Goal: Task Accomplishment & Management: Manage account settings

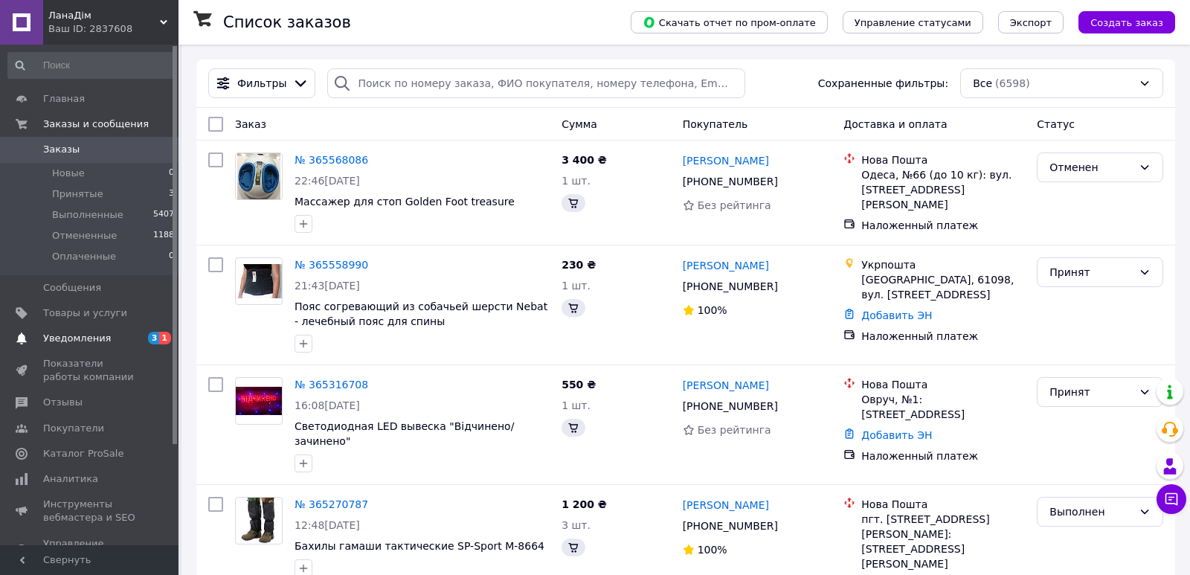
click at [117, 337] on span "Уведомления" at bounding box center [90, 338] width 94 height 13
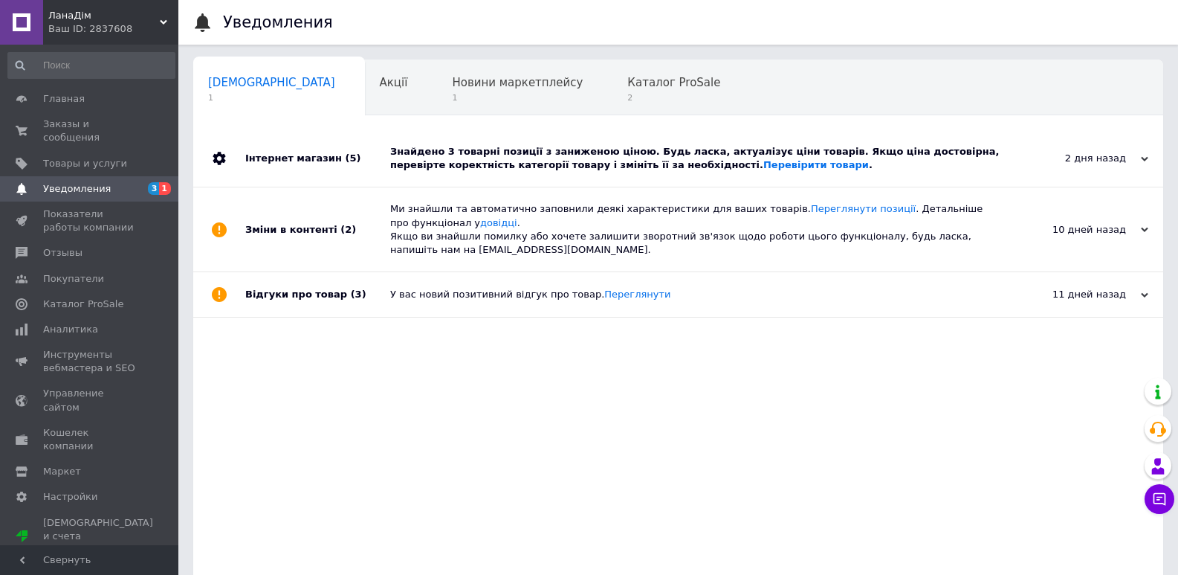
click at [361, 153] on div "Інтернет магазин (5)" at bounding box center [317, 158] width 145 height 57
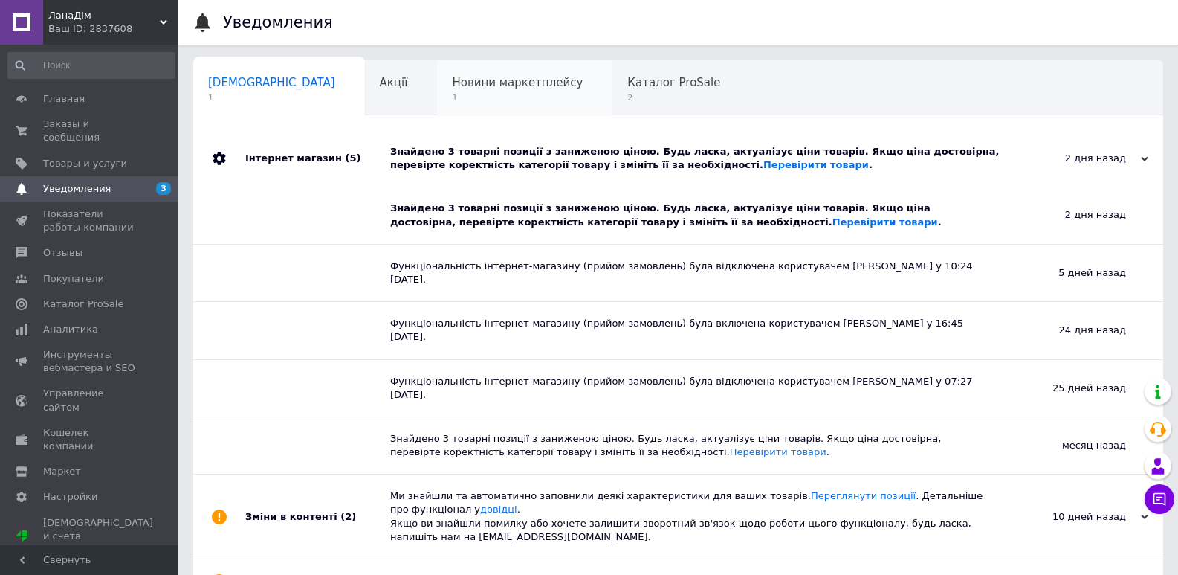
click at [452, 97] on span "1" at bounding box center [517, 97] width 131 height 11
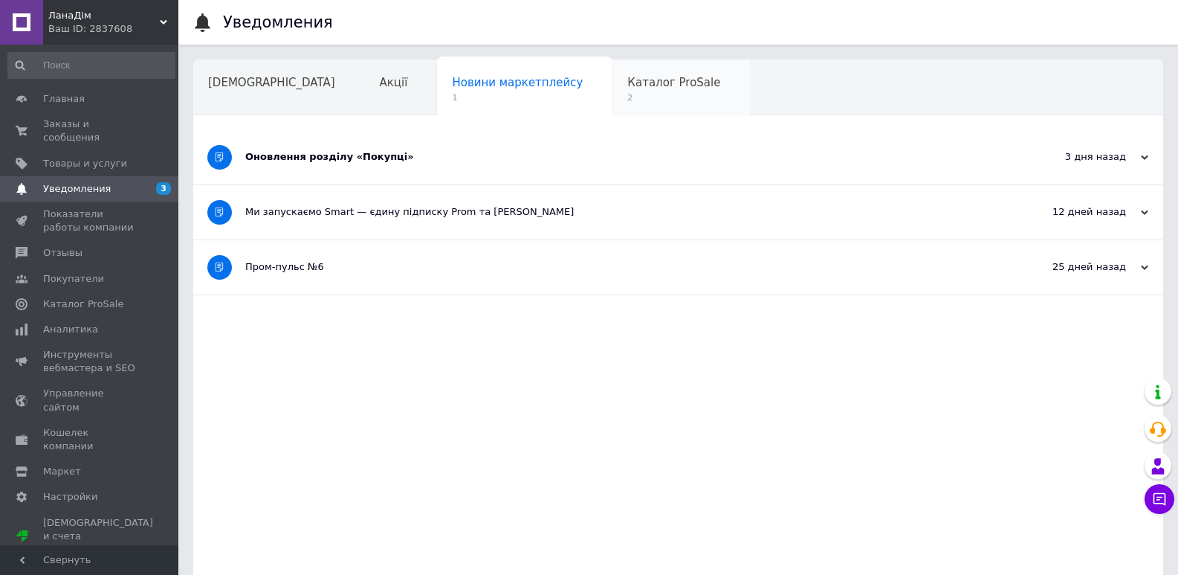
click at [627, 85] on span "Каталог ProSale" at bounding box center [673, 82] width 93 height 13
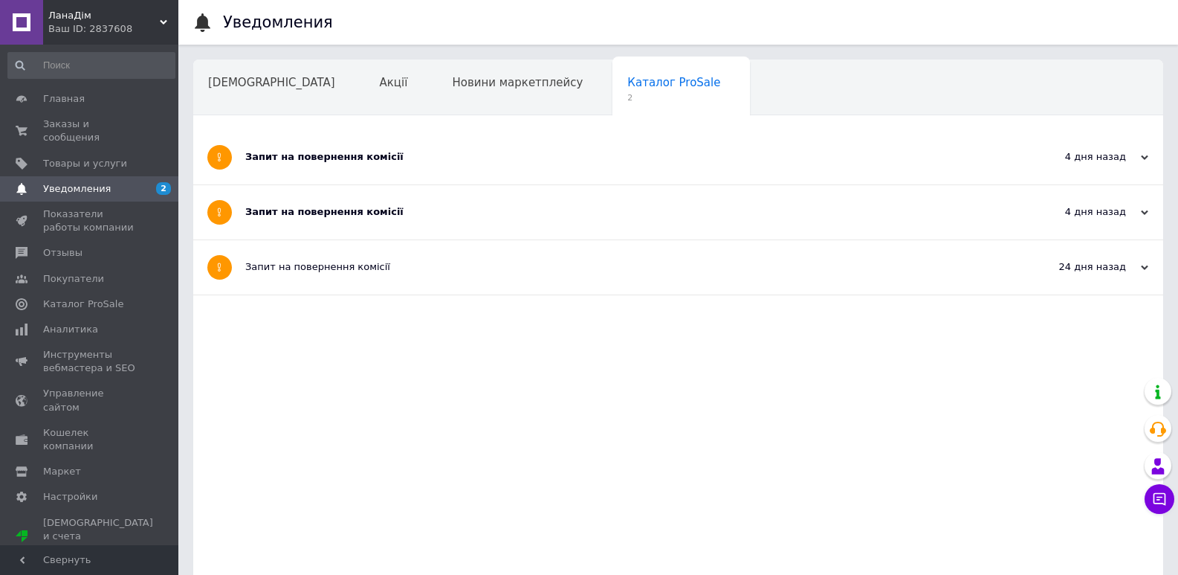
click at [422, 213] on div "Запит на повернення комісії" at bounding box center [622, 211] width 755 height 13
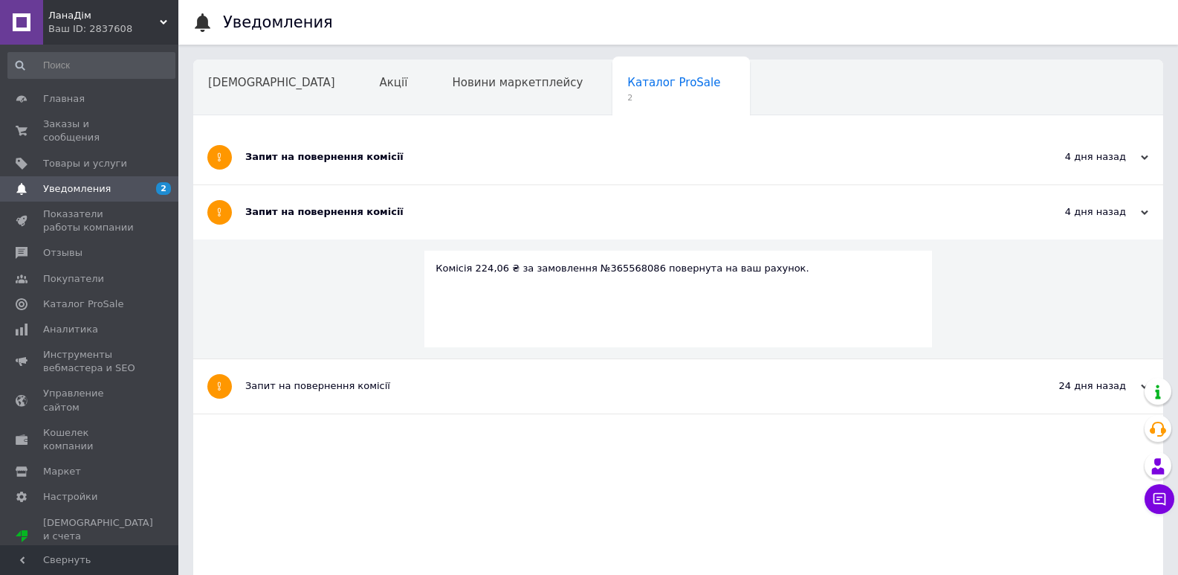
click at [425, 148] on div "Запит на повернення комісії" at bounding box center [622, 157] width 755 height 54
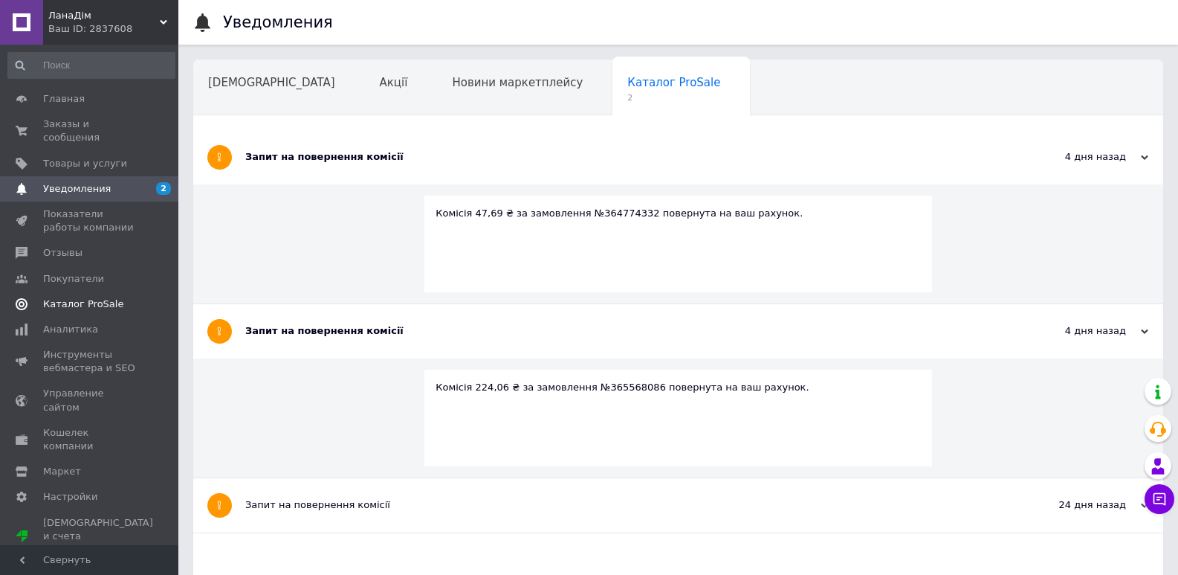
click at [102, 297] on span "Каталог ProSale" at bounding box center [83, 303] width 80 height 13
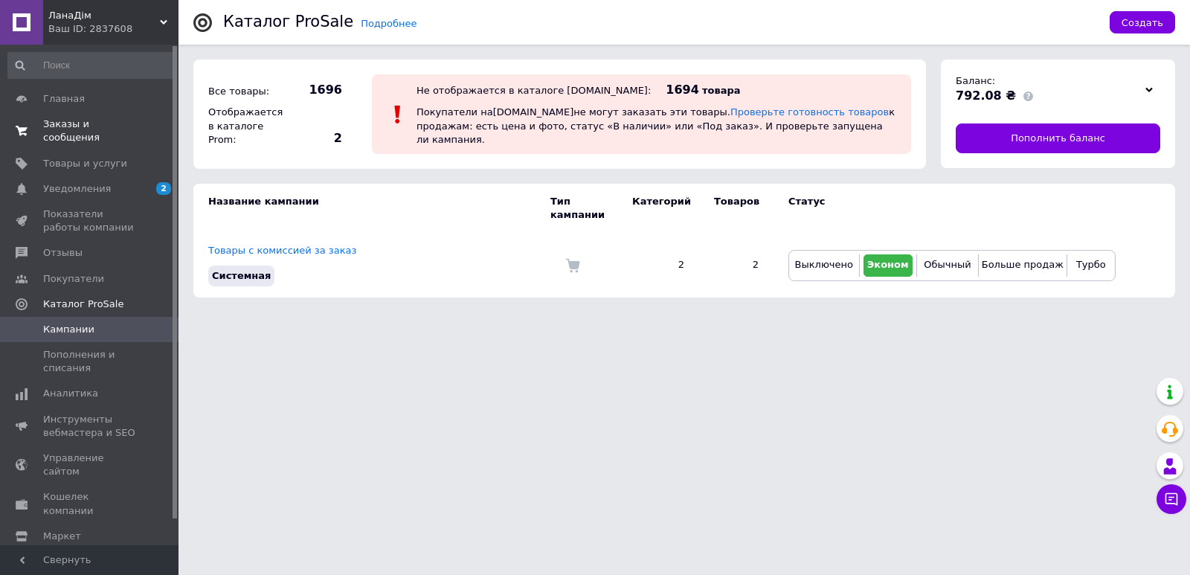
click at [81, 120] on span "Заказы и сообщения" at bounding box center [90, 130] width 94 height 27
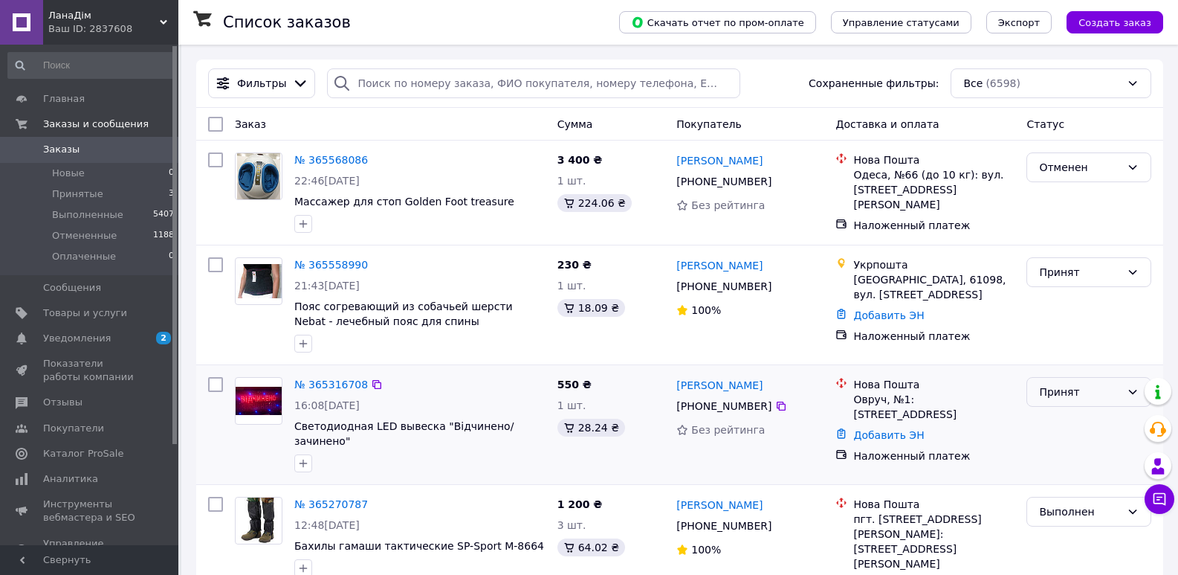
click at [1131, 392] on icon at bounding box center [1133, 392] width 8 height 4
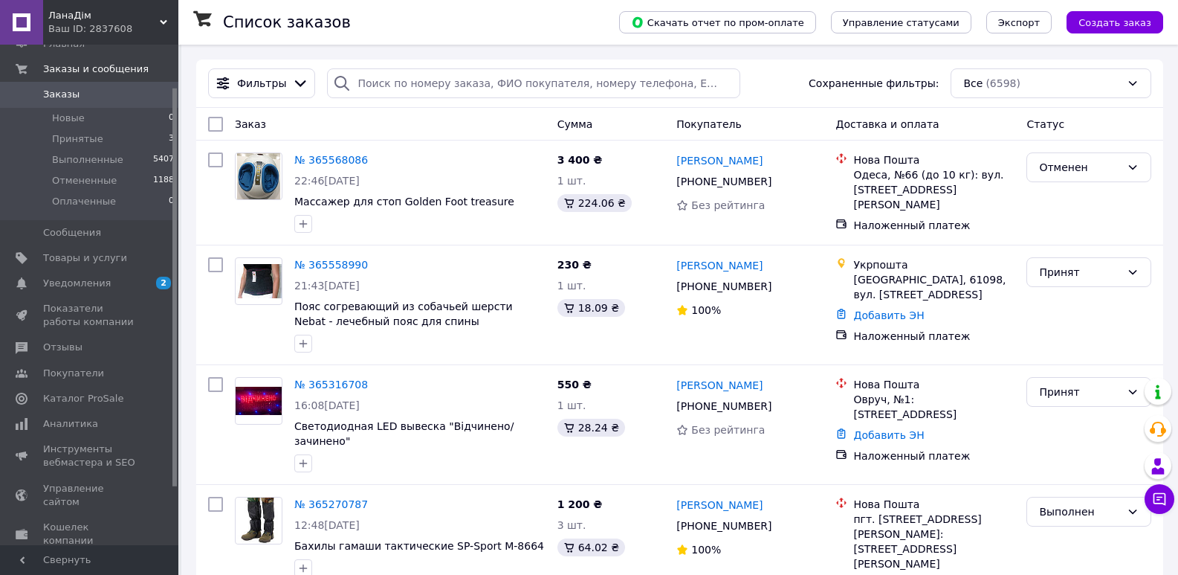
scroll to position [57, 0]
drag, startPoint x: 175, startPoint y: 371, endPoint x: 174, endPoint y: 416, distance: 45.4
click at [174, 416] on div at bounding box center [174, 290] width 4 height 398
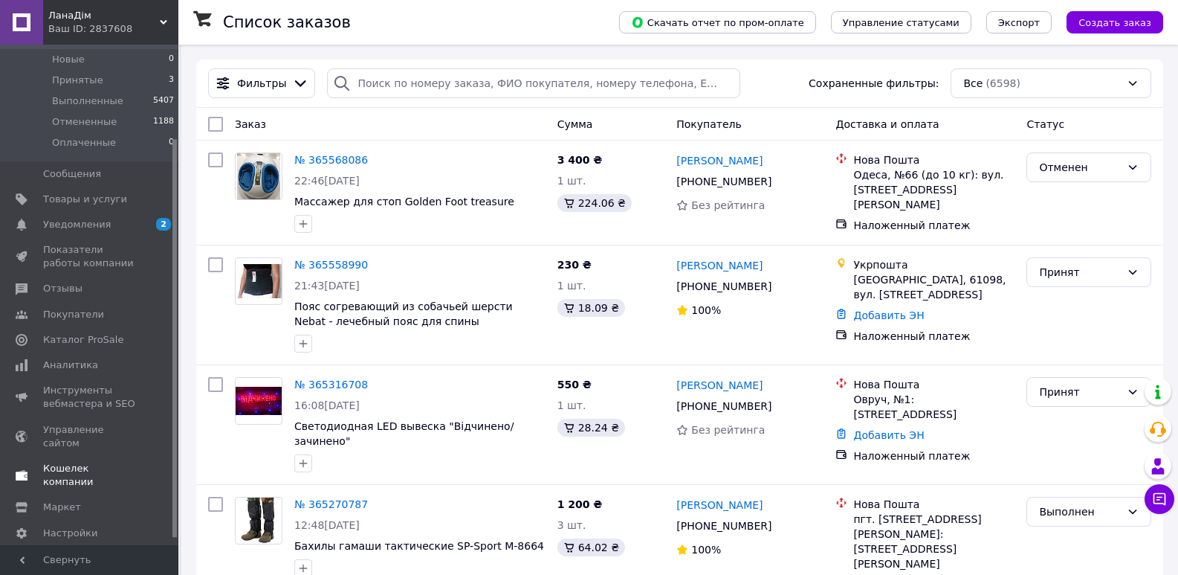
scroll to position [118, 0]
drag, startPoint x: 173, startPoint y: 398, endPoint x: 177, endPoint y: 446, distance: 48.5
click at [177, 446] on div "Главная Заказы и сообщения Заказы 0 Новые 0 Принятые 3 Выполненные 5407 Отменен…" at bounding box center [89, 295] width 178 height 500
click at [77, 522] on span "Настройки" at bounding box center [70, 528] width 54 height 13
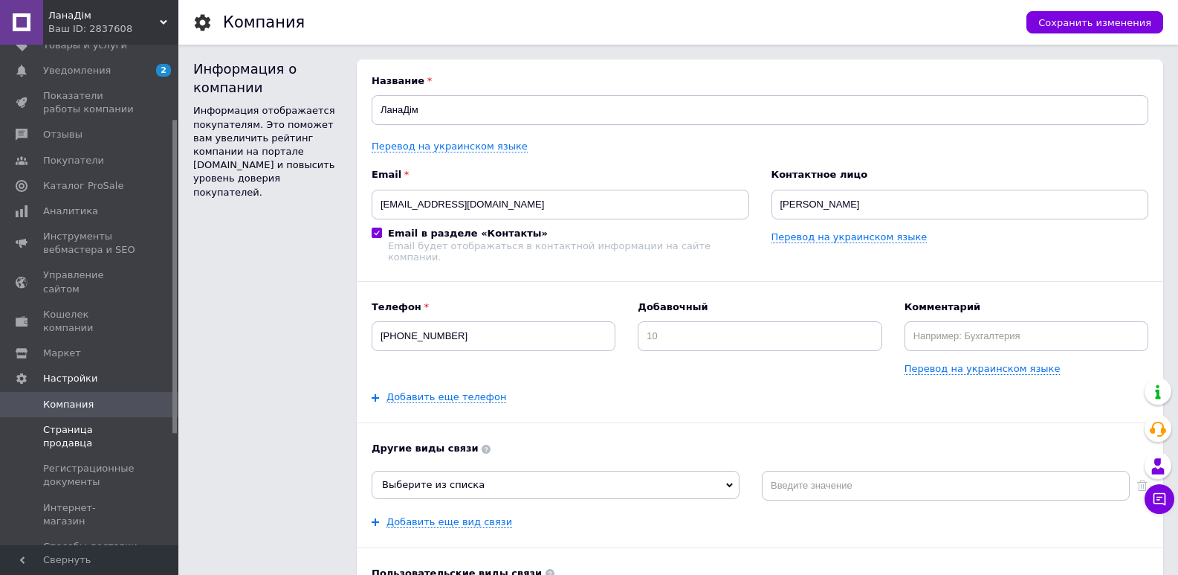
click at [112, 423] on span "Страница продавца" at bounding box center [90, 436] width 94 height 27
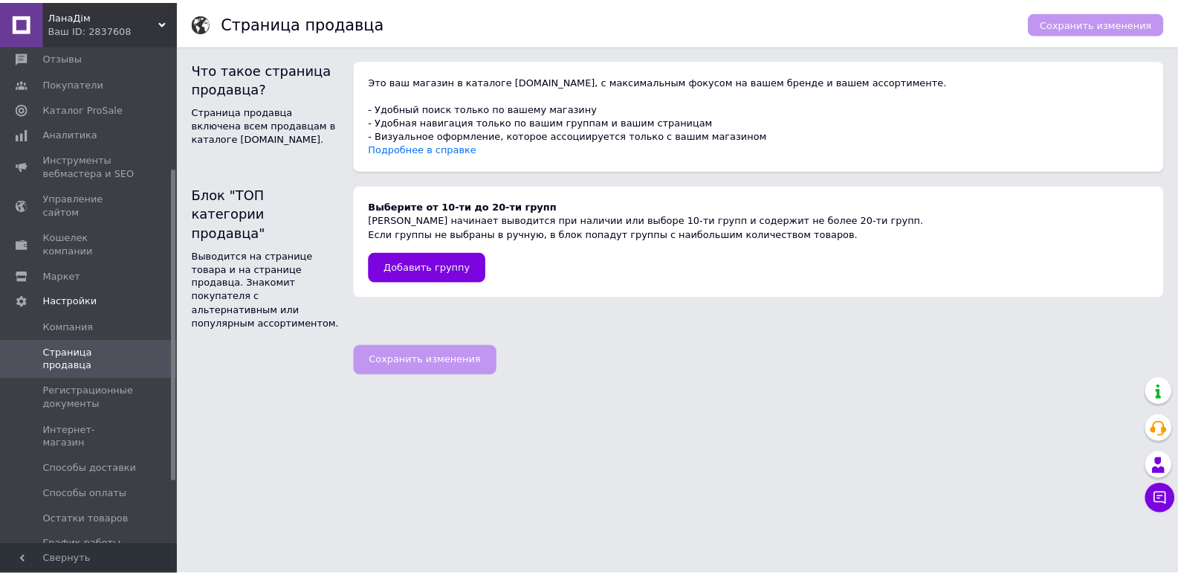
scroll to position [209, 0]
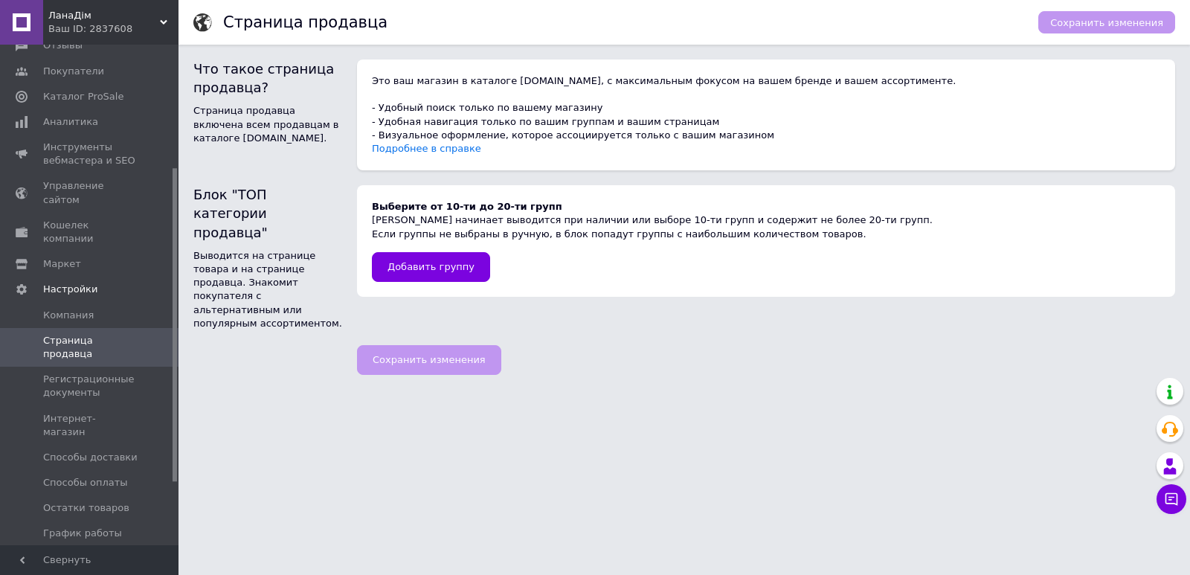
drag, startPoint x: 173, startPoint y: 285, endPoint x: 184, endPoint y: 342, distance: 57.5
click at [184, 342] on div "ЛанаДім Ваш ID: 2837608 Сайт ЛанаДім Кабинет покупателя Проверить состояние сис…" at bounding box center [595, 195] width 1190 height 390
click at [109, 410] on span "Интернет-магазин" at bounding box center [90, 423] width 94 height 27
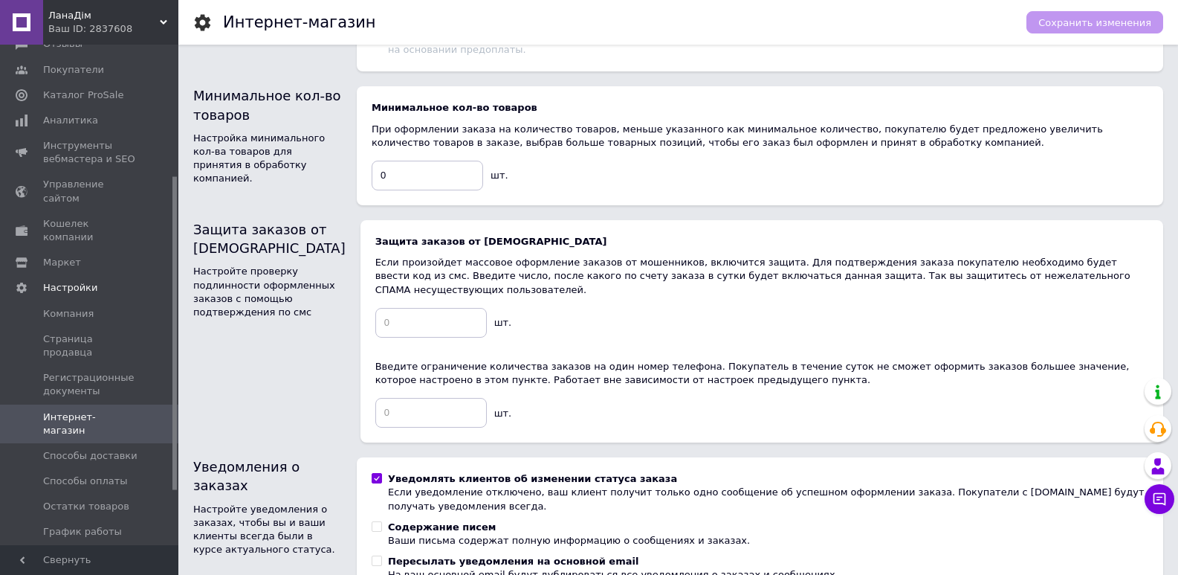
scroll to position [547, 0]
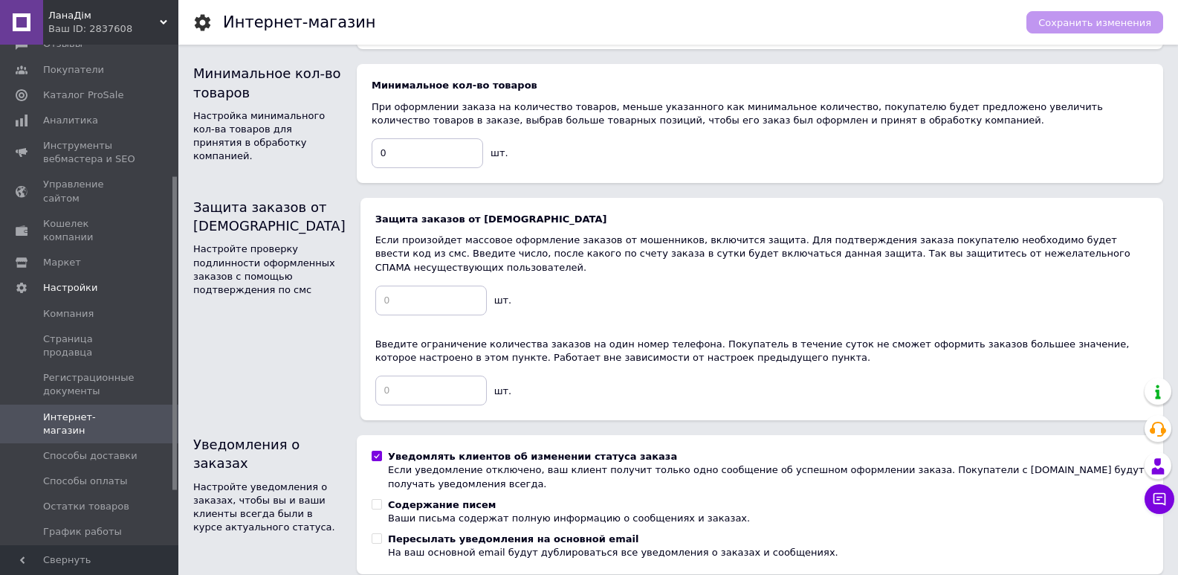
click at [379, 451] on input "Уведомлять клиентов об изменении статуса заказа Если уведомление отключено, ваш…" at bounding box center [377, 456] width 10 height 10
checkbox input "false"
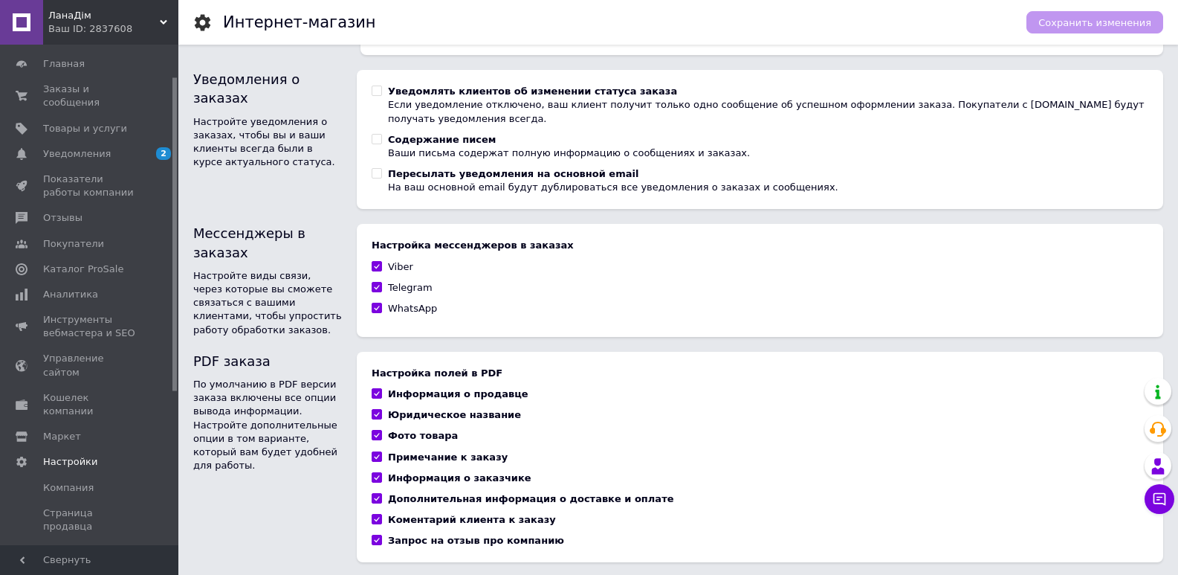
scroll to position [0, 0]
drag, startPoint x: 176, startPoint y: 222, endPoint x: 178, endPoint y: 81, distance: 140.5
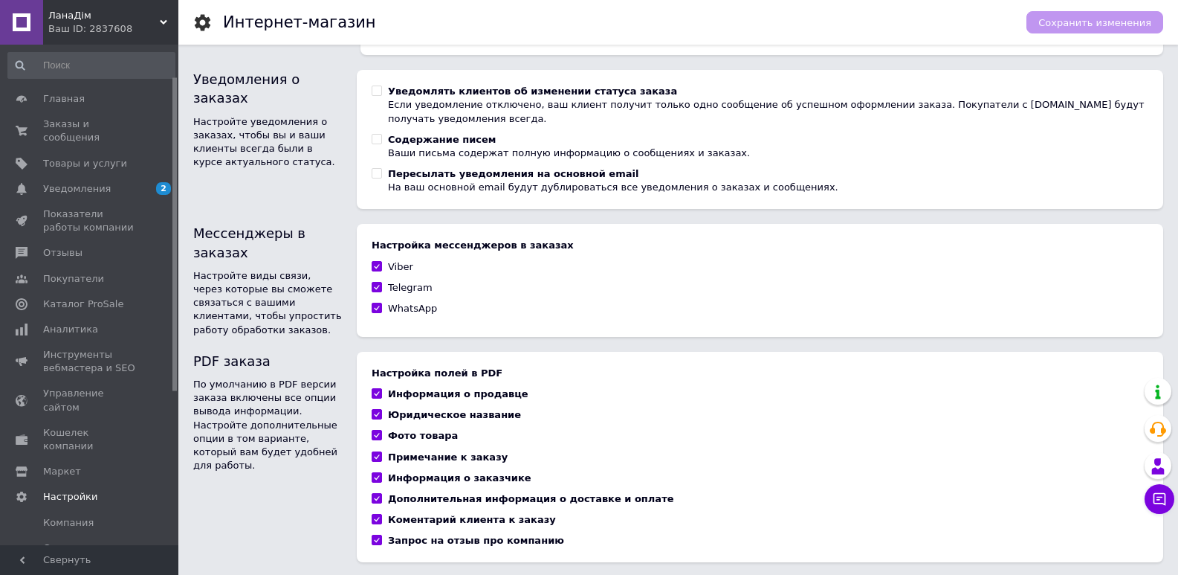
click at [83, 182] on span "Уведомления" at bounding box center [77, 188] width 68 height 13
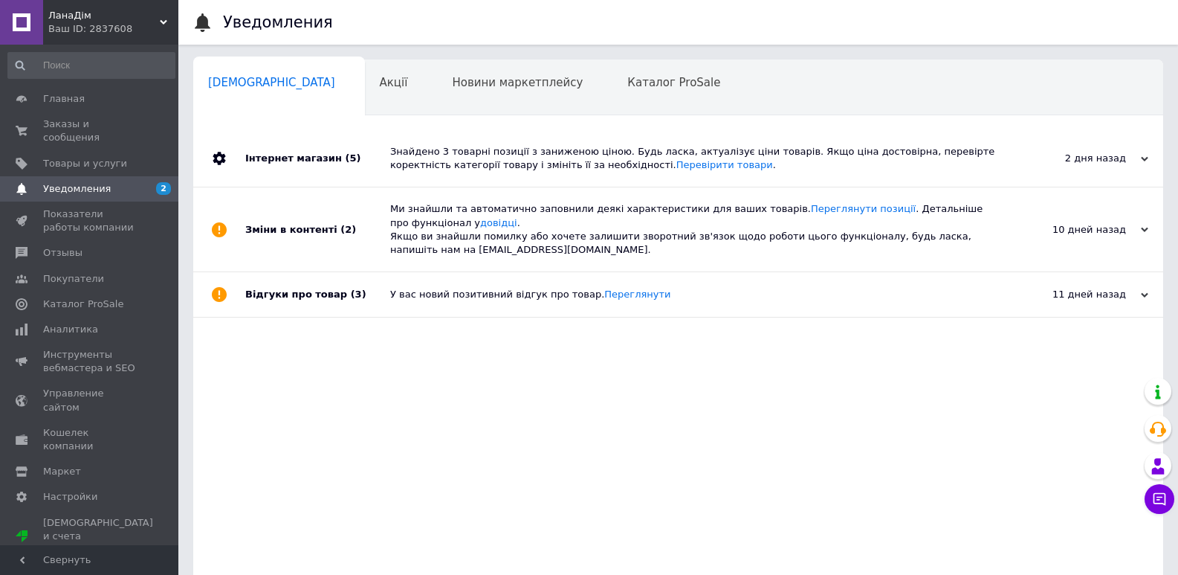
click at [363, 156] on div "Інтернет магазин (5)" at bounding box center [317, 158] width 145 height 57
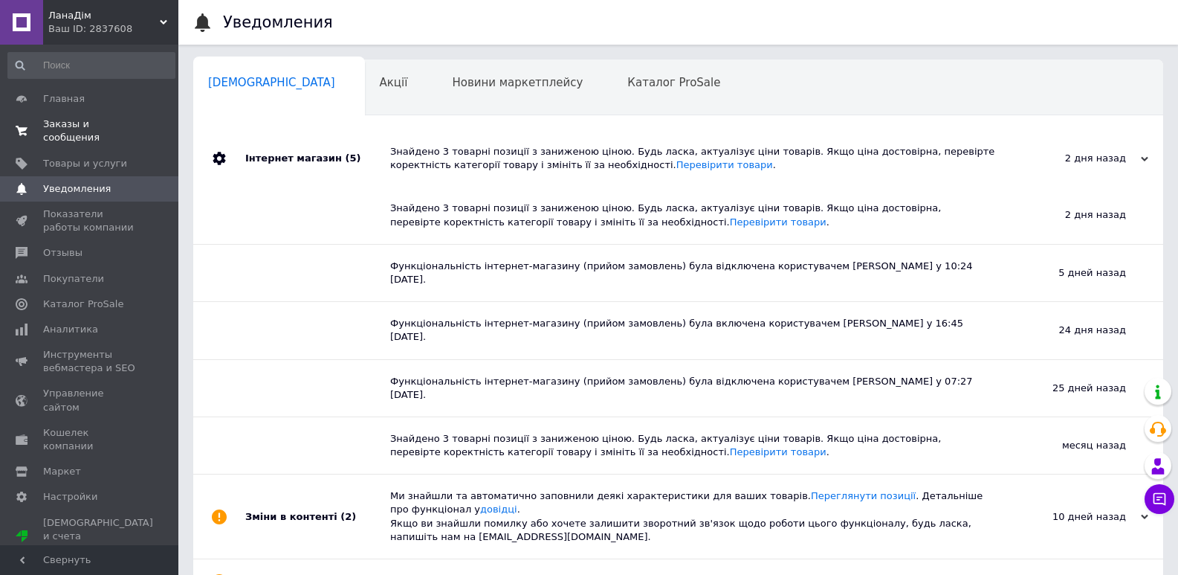
click at [113, 126] on span "Заказы и сообщения" at bounding box center [90, 130] width 94 height 27
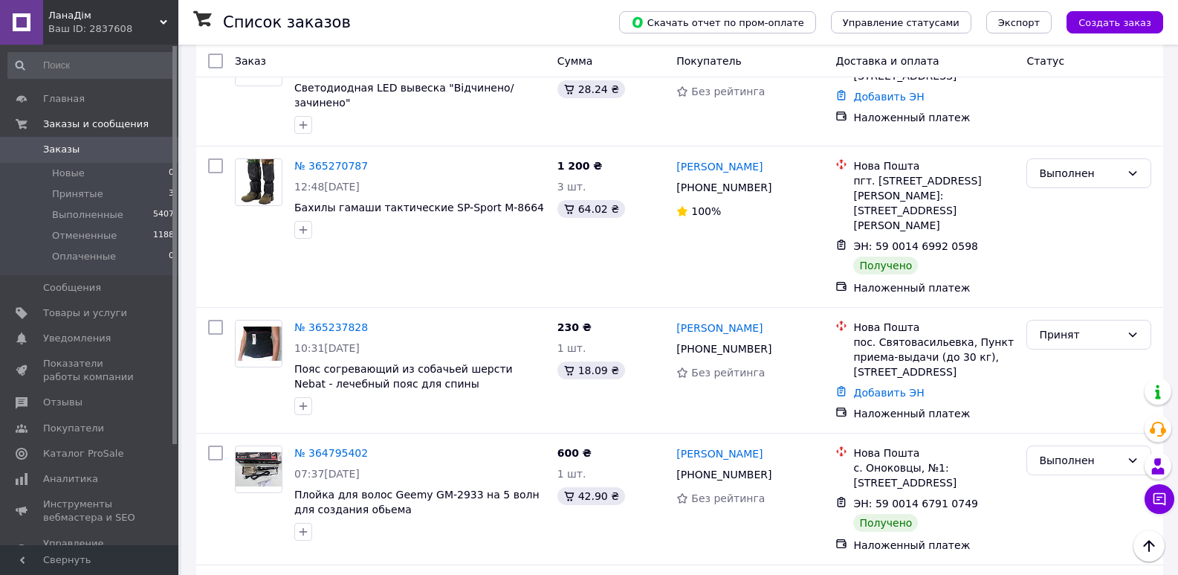
scroll to position [361, 0]
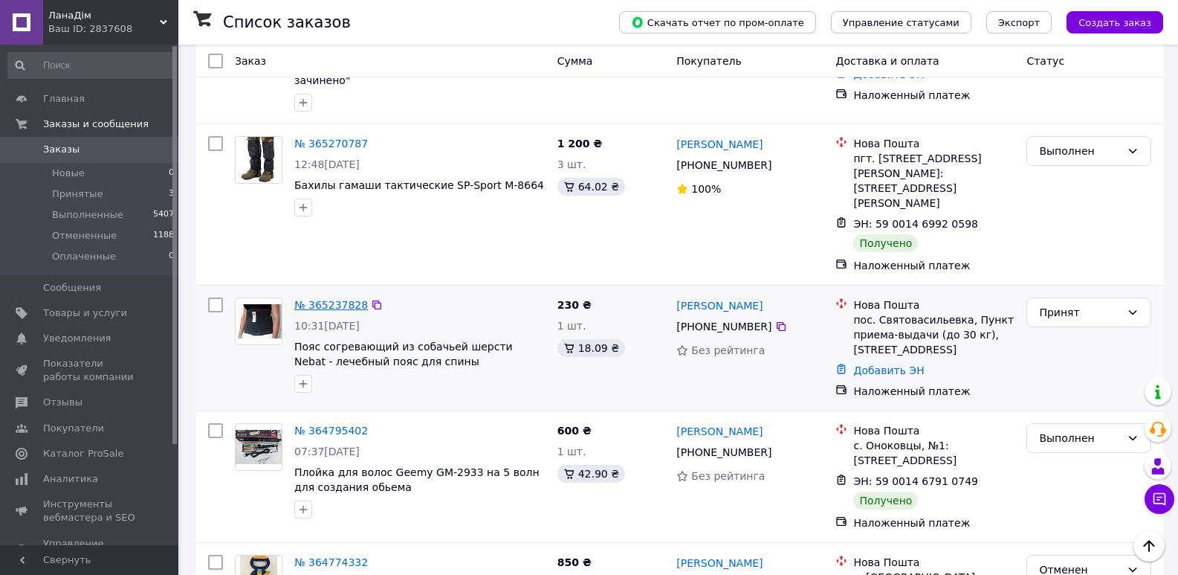
click at [332, 299] on link "№ 365237828" at bounding box center [331, 305] width 74 height 12
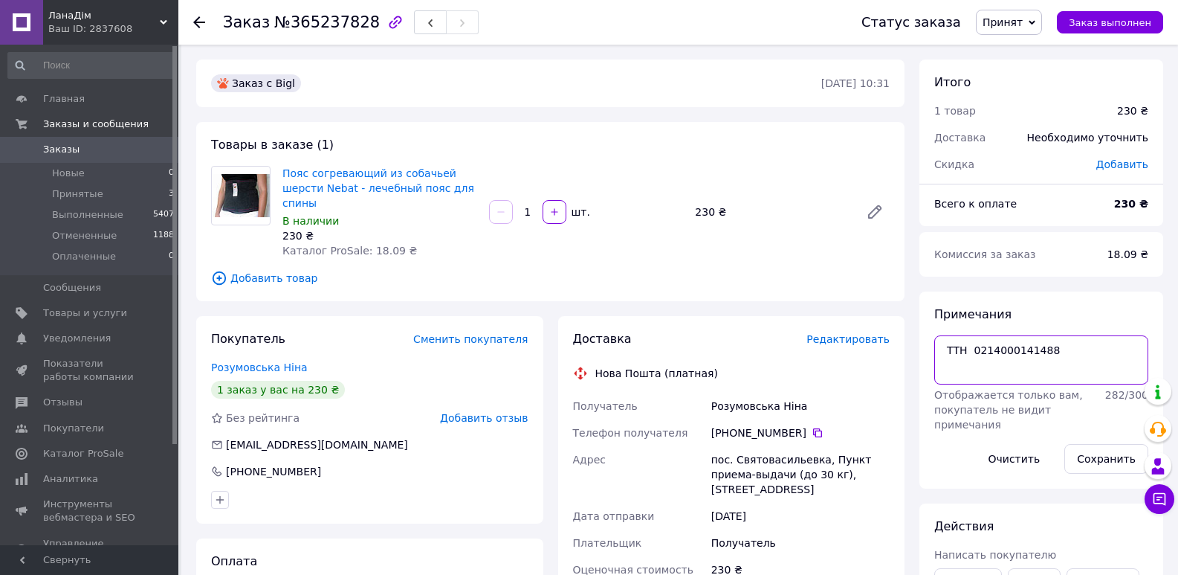
drag, startPoint x: 1043, startPoint y: 351, endPoint x: 972, endPoint y: 349, distance: 70.6
click at [972, 349] on textarea "ТТН 0214000141488" at bounding box center [1042, 359] width 214 height 49
click at [1036, 21] on icon at bounding box center [1032, 22] width 7 height 7
click at [1021, 50] on li "Выполнен" at bounding box center [1016, 52] width 79 height 22
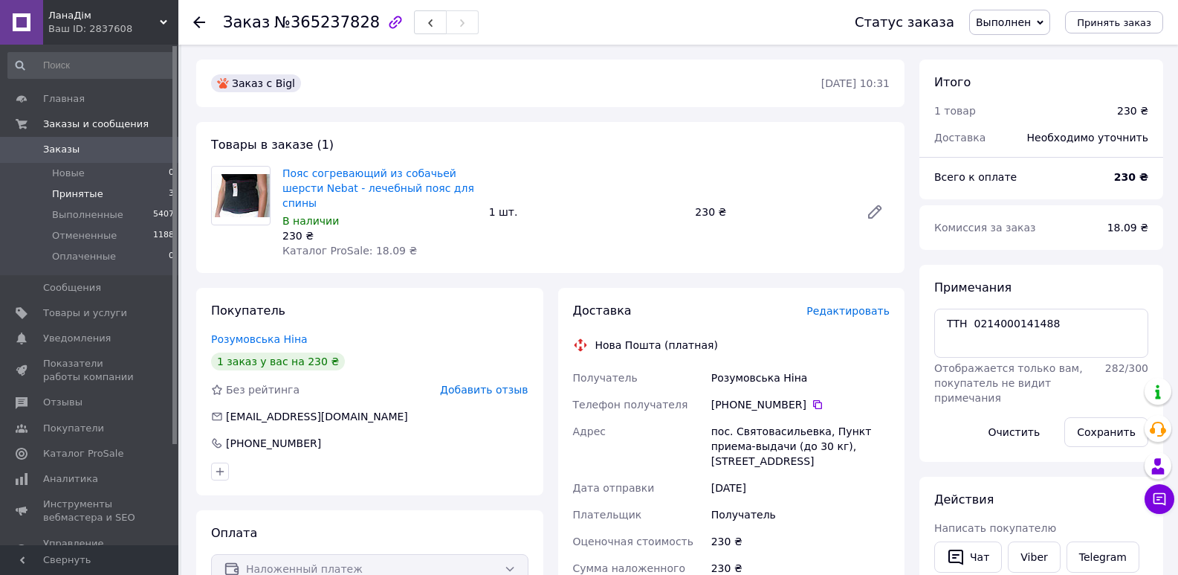
click at [81, 193] on span "Принятые" at bounding box center [77, 193] width 51 height 13
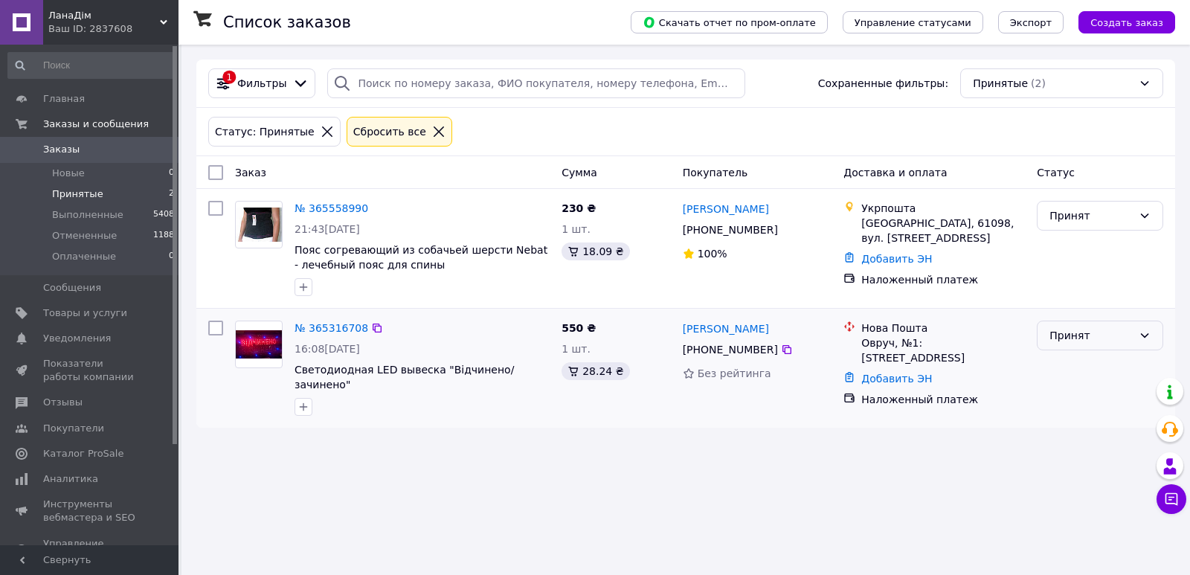
click at [1136, 333] on div "Принят" at bounding box center [1099, 335] width 126 height 30
click at [1057, 364] on li "Выполнен" at bounding box center [1099, 368] width 125 height 27
click at [51, 212] on li "Выполненные 5408" at bounding box center [91, 214] width 183 height 21
